Goal: Navigation & Orientation: Understand site structure

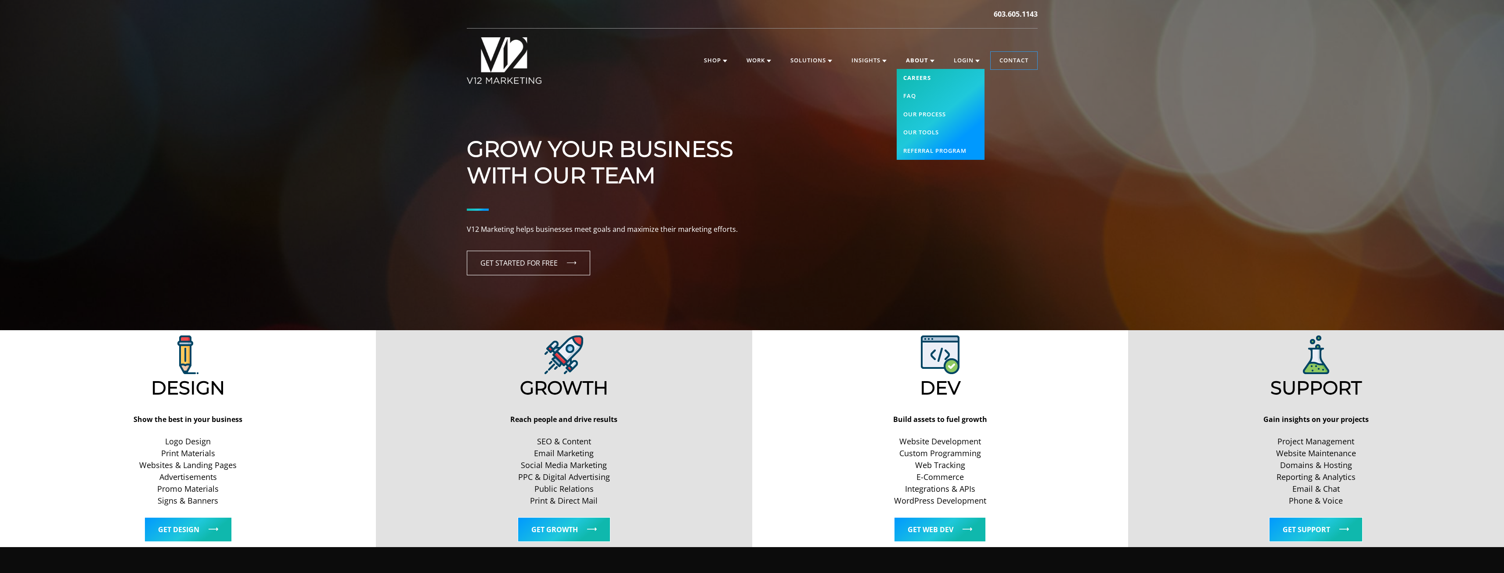
click at [667, 79] on link "Careers" at bounding box center [941, 78] width 88 height 18
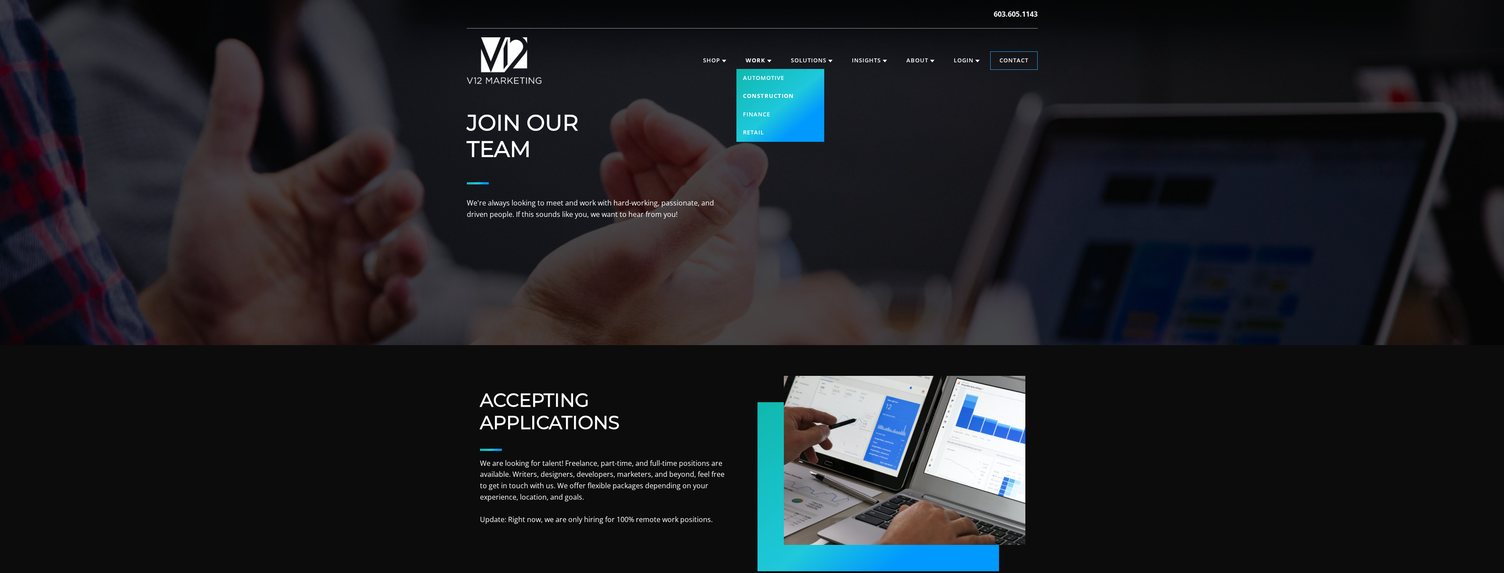
click at [750, 96] on link "Construction" at bounding box center [780, 96] width 88 height 18
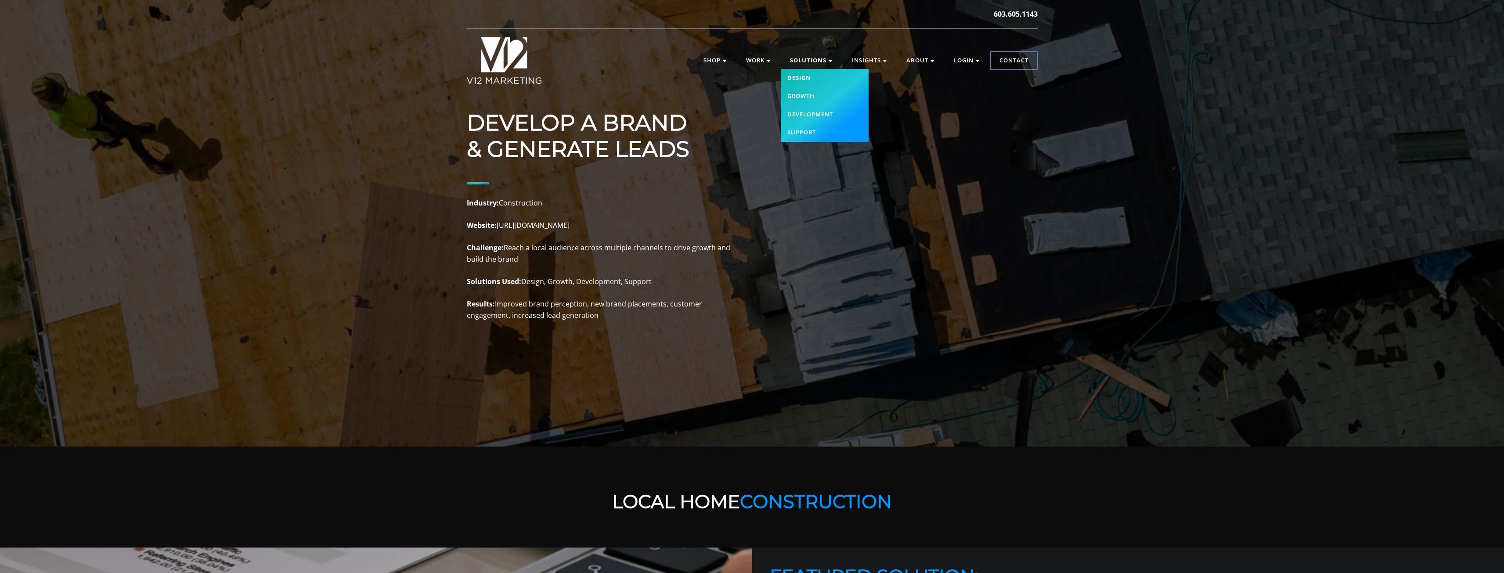
click at [804, 77] on link "Design" at bounding box center [825, 78] width 88 height 18
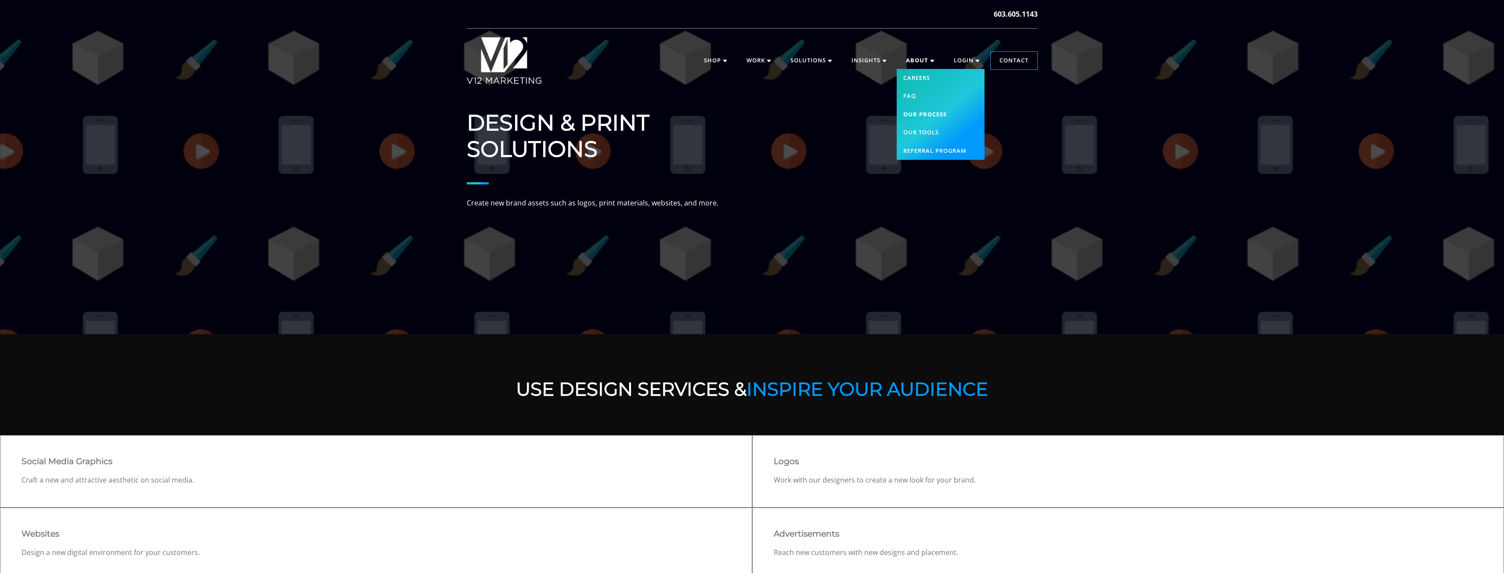
click at [913, 110] on link "Our Process" at bounding box center [941, 114] width 88 height 18
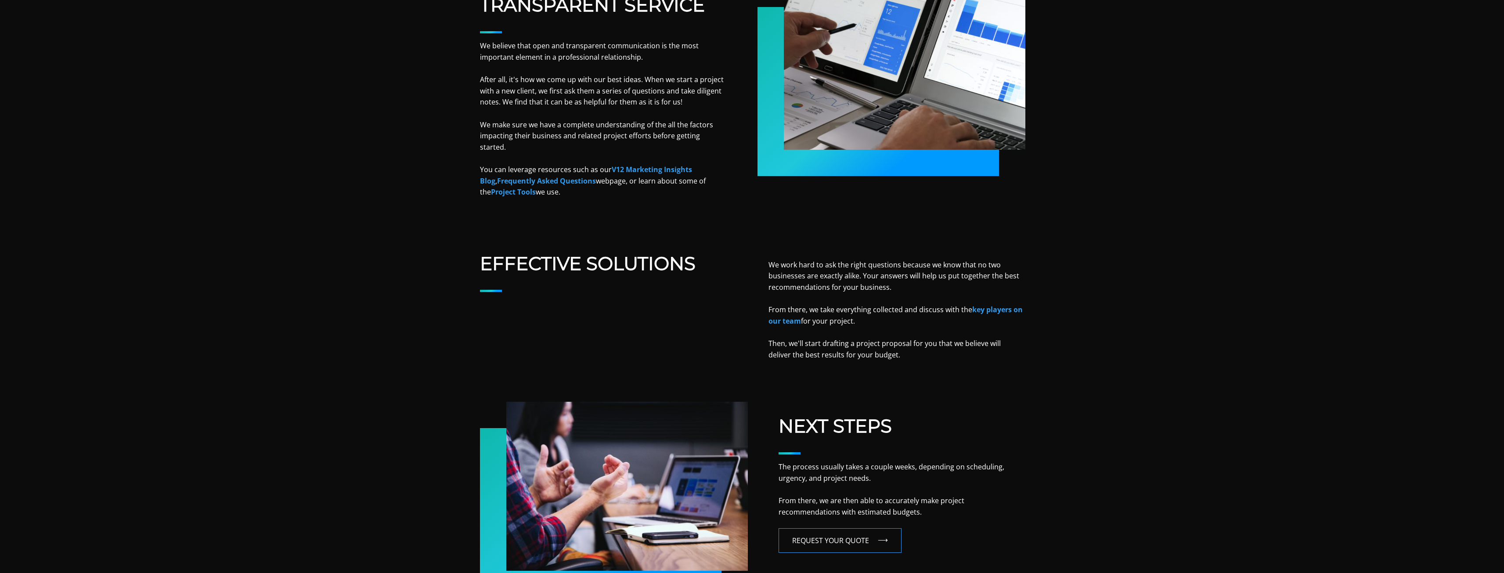
scroll to position [132, 0]
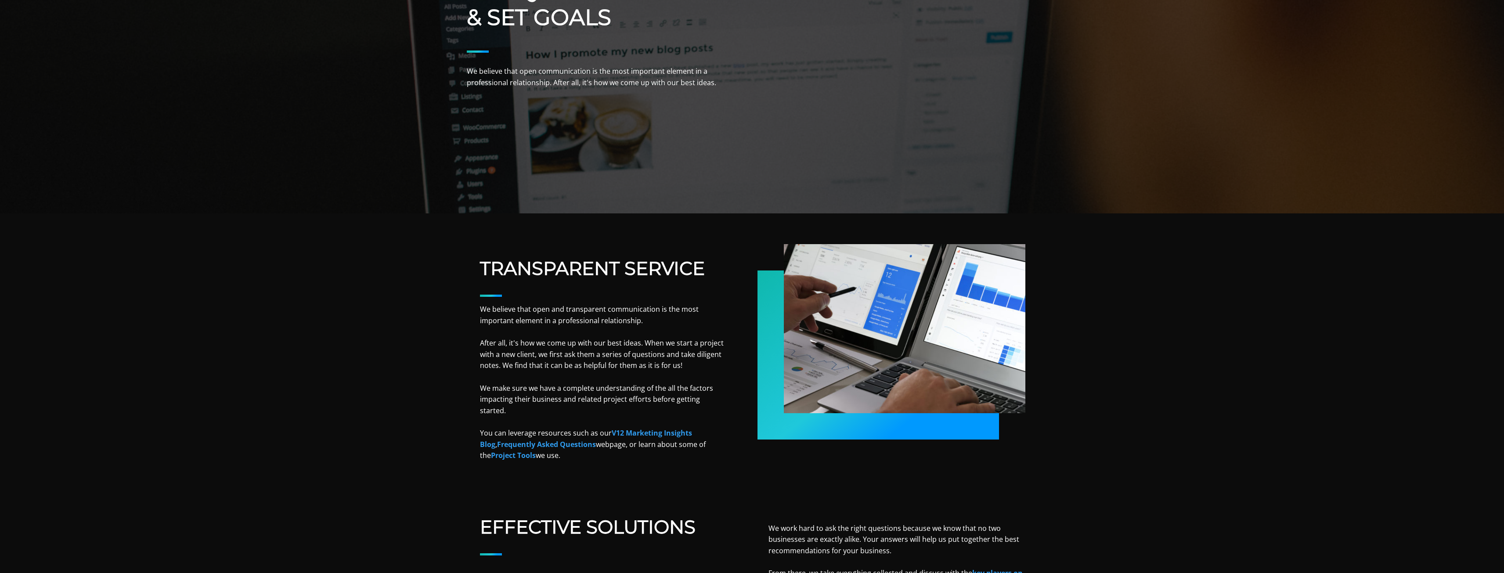
click at [631, 428] on link "V12 Marketing Insights Blog" at bounding box center [586, 438] width 212 height 21
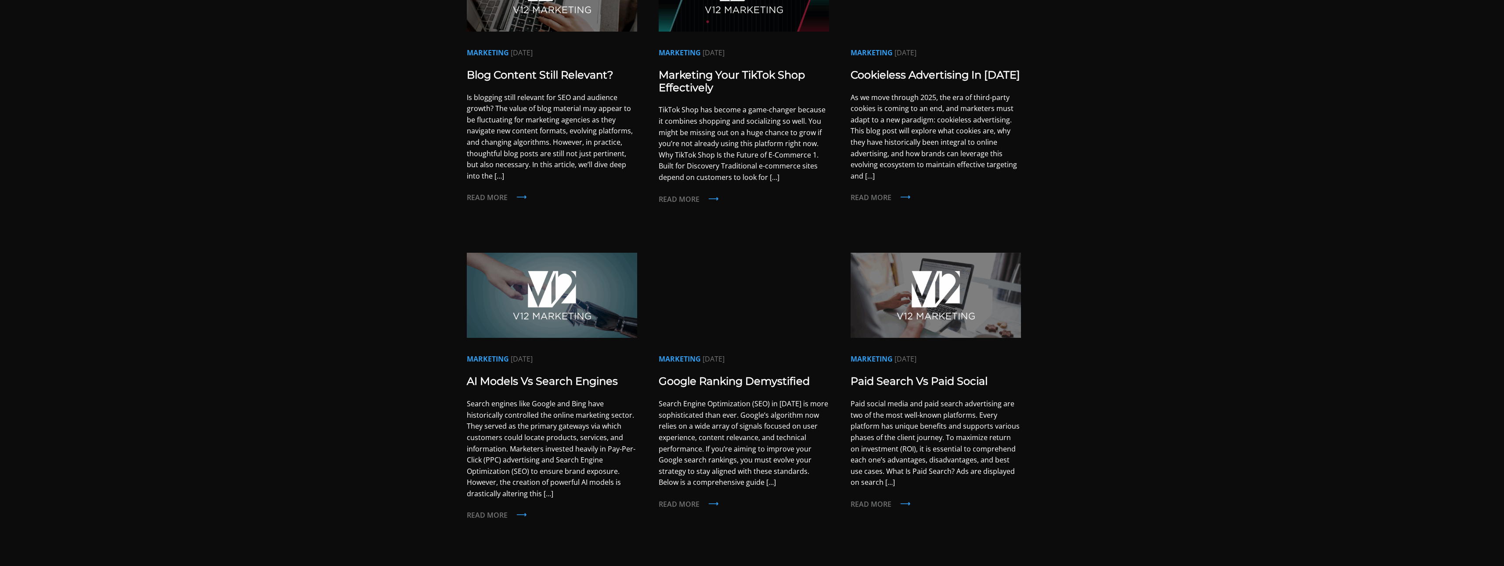
scroll to position [571, 0]
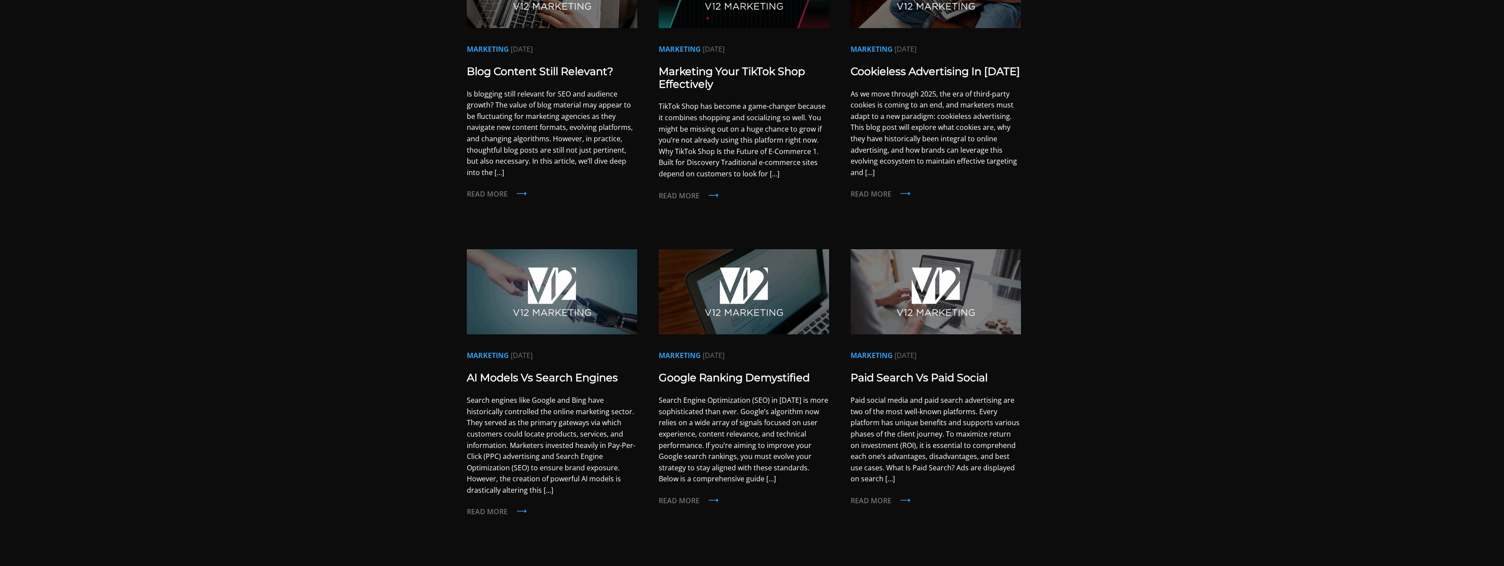
click at [554, 256] on img at bounding box center [552, 291] width 170 height 85
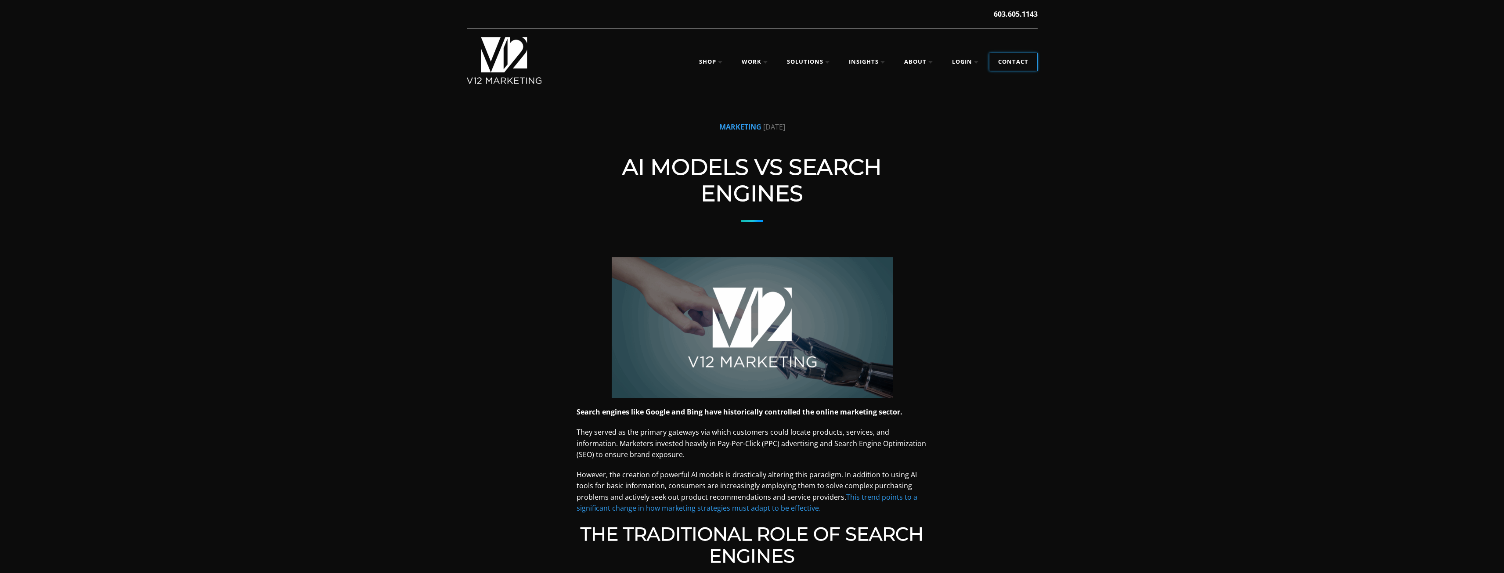
click at [1007, 61] on link "Contact" at bounding box center [1013, 62] width 48 height 18
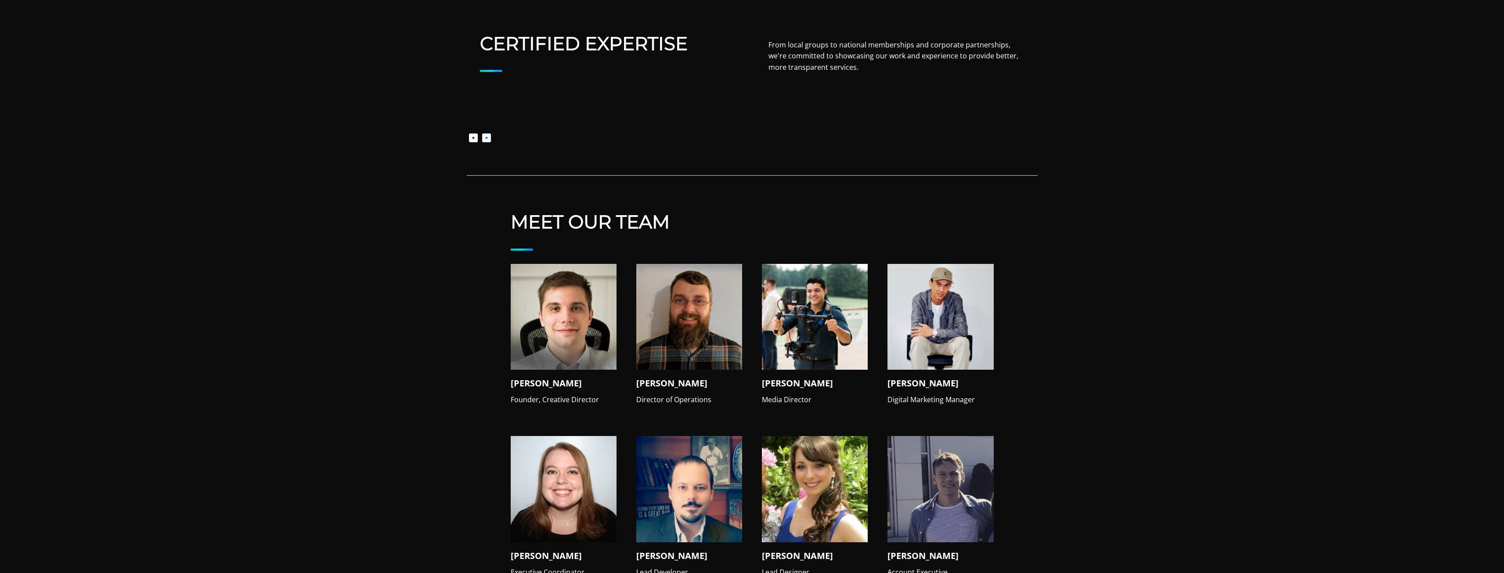
scroll to position [659, 0]
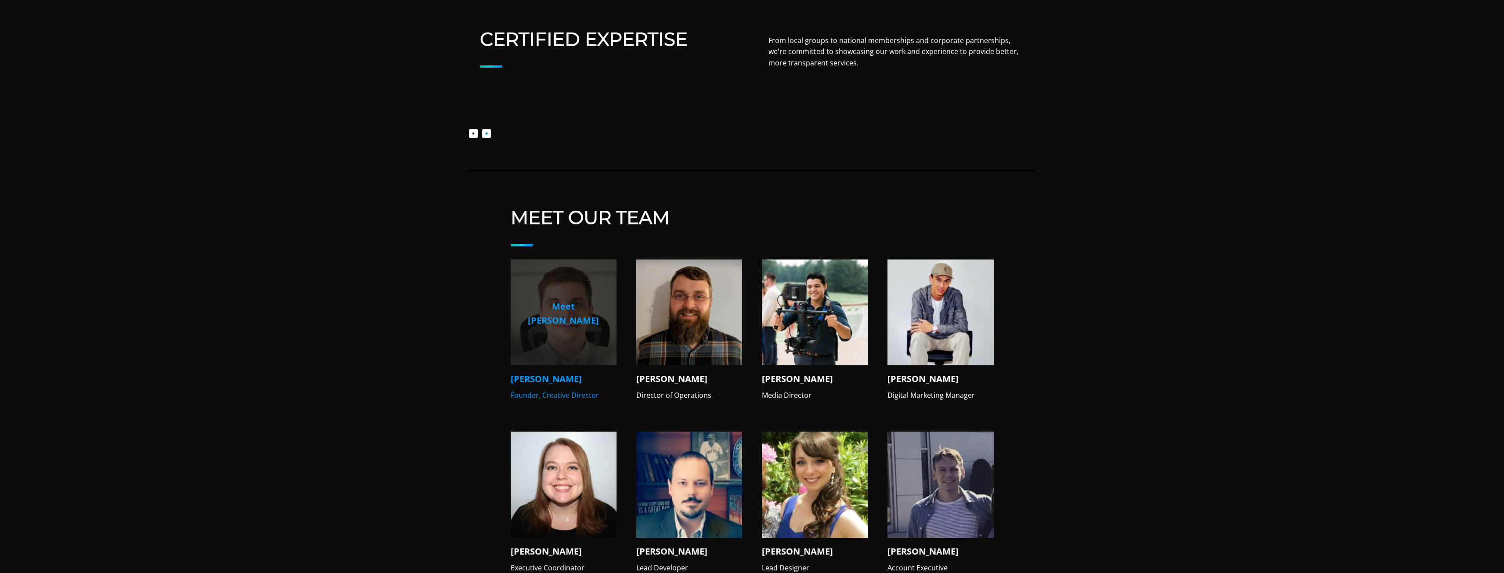
click at [575, 304] on p "Meet [PERSON_NAME]" at bounding box center [564, 313] width 92 height 28
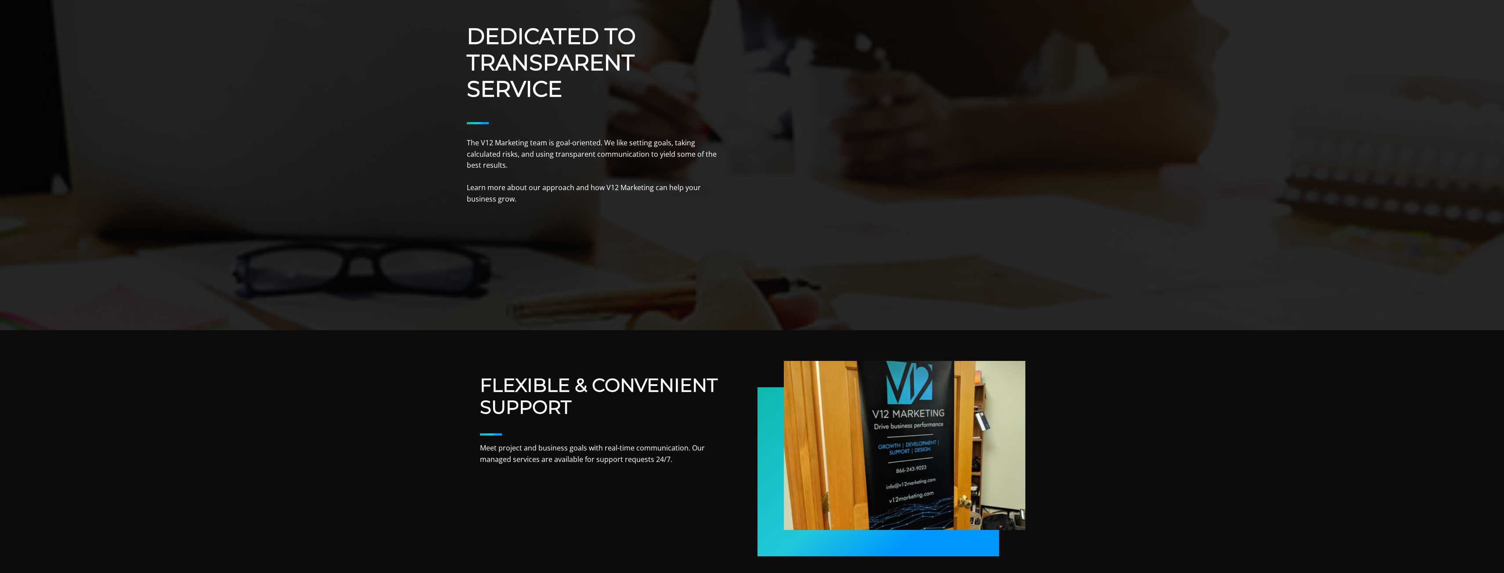
scroll to position [0, 0]
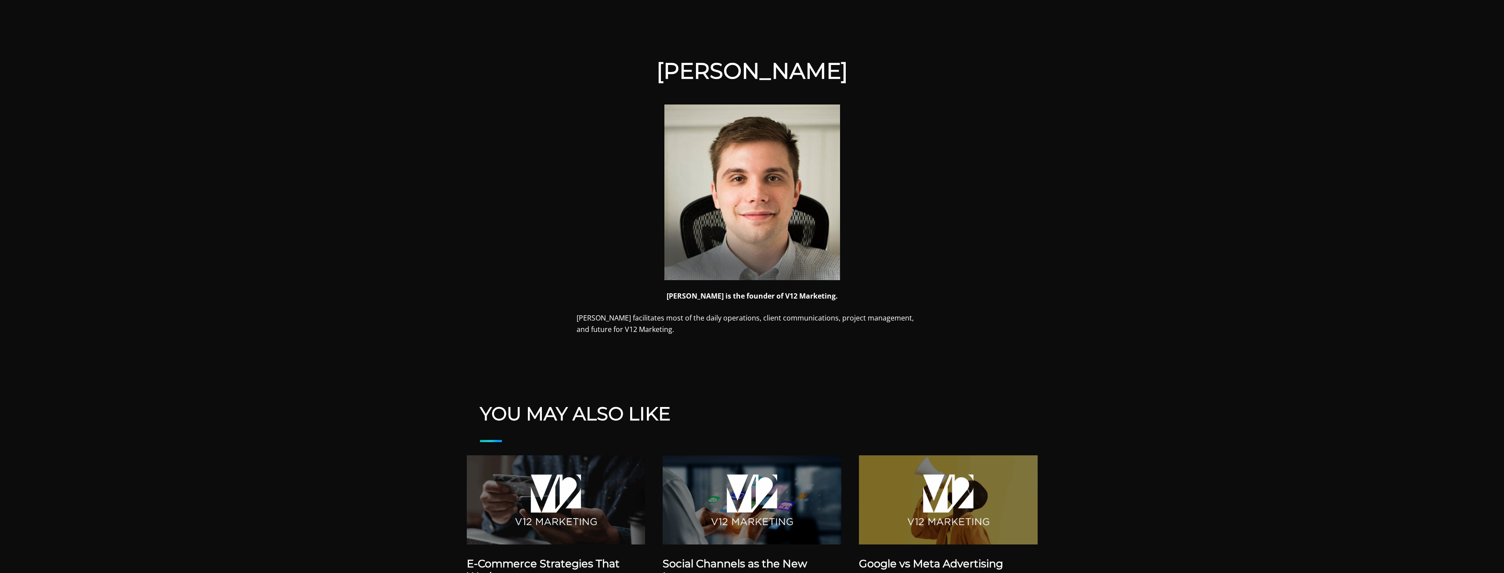
scroll to position [220, 0]
